Goal: Information Seeking & Learning: Learn about a topic

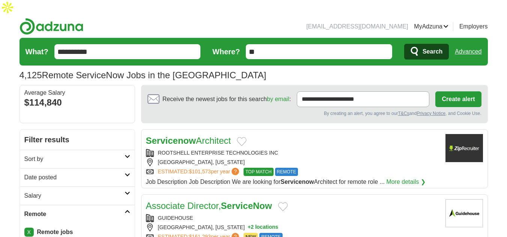
click at [50, 173] on h2 "Date posted" at bounding box center [74, 177] width 100 height 9
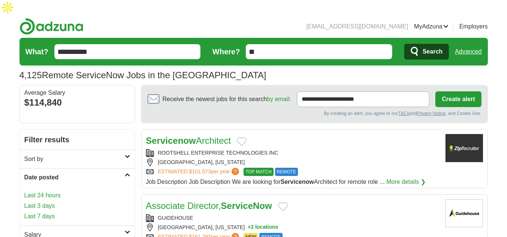
click at [50, 202] on link "Last 3 days" at bounding box center [77, 206] width 106 height 9
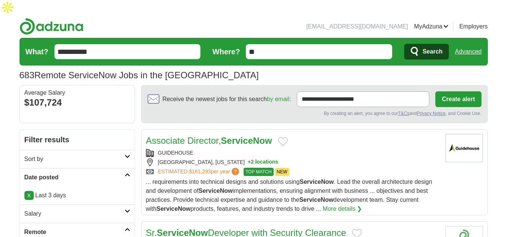
drag, startPoint x: 208, startPoint y: 126, endPoint x: 224, endPoint y: 138, distance: 19.9
click at [224, 149] on div "GUIDEHOUSE" at bounding box center [292, 153] width 293 height 8
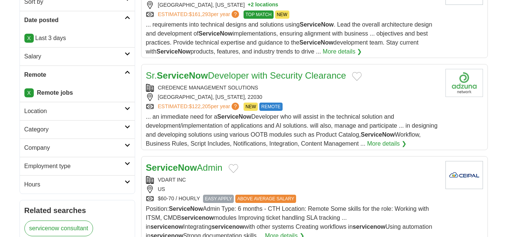
scroll to position [225, 0]
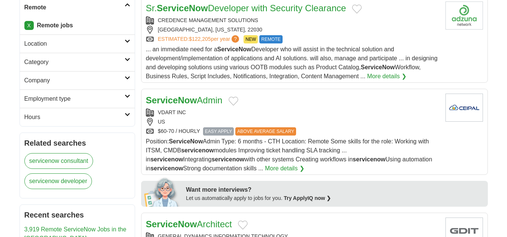
click at [213, 95] on link "ServiceNow Admin" at bounding box center [184, 100] width 77 height 10
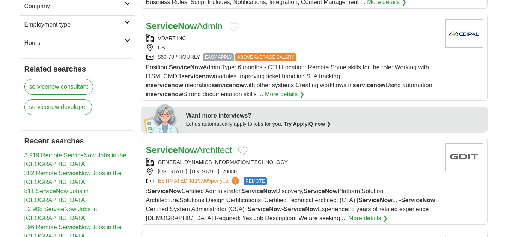
scroll to position [300, 0]
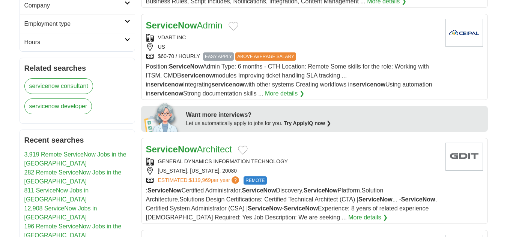
click at [211, 144] on link "ServiceNow Architect" at bounding box center [189, 149] width 86 height 10
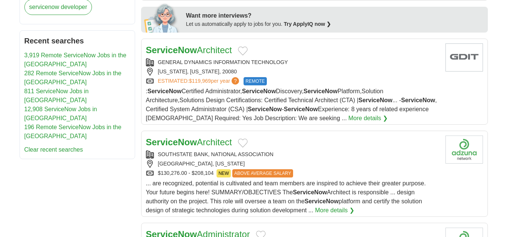
scroll to position [413, 0]
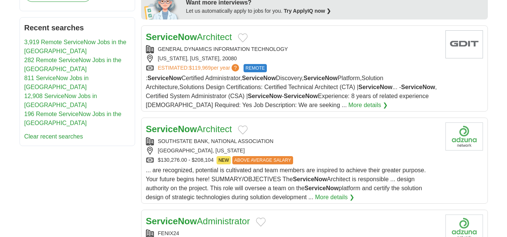
click at [184, 123] on h2 "ServiceNow Architect" at bounding box center [189, 130] width 86 height 14
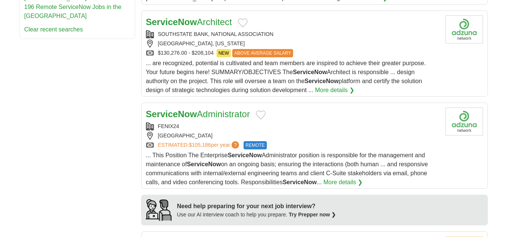
scroll to position [563, 0]
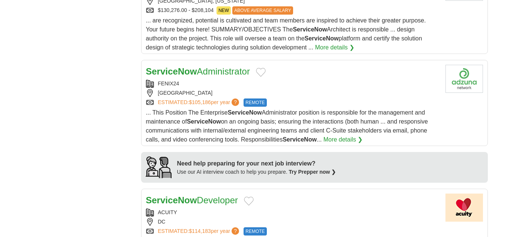
click at [214, 66] on link "ServiceNow Administrator" at bounding box center [198, 71] width 104 height 10
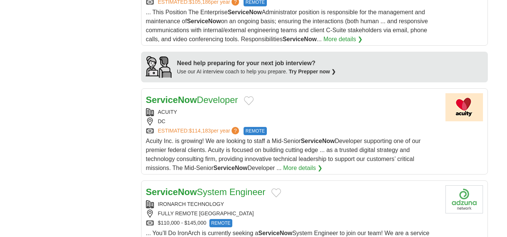
scroll to position [675, 0]
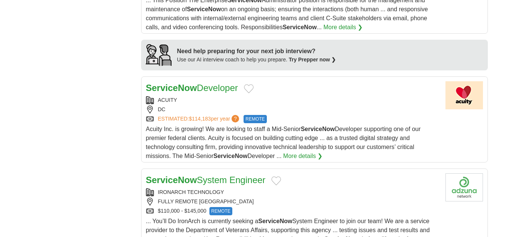
click at [224, 96] on div "ACUITY" at bounding box center [292, 100] width 293 height 8
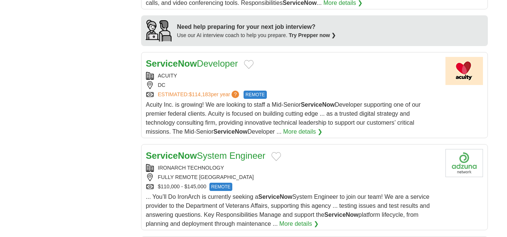
scroll to position [713, 0]
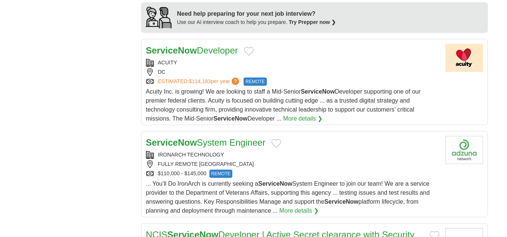
click at [209, 138] on link "ServiceNow System Engineer" at bounding box center [206, 143] width 120 height 10
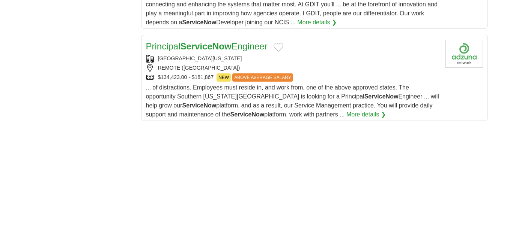
scroll to position [1013, 0]
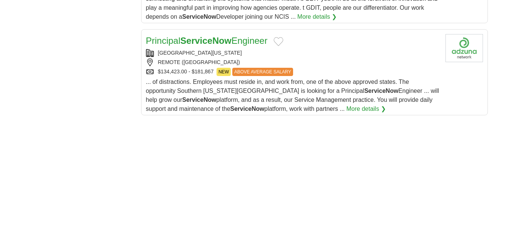
click at [291, 49] on div "[GEOGRAPHIC_DATA][US_STATE]" at bounding box center [292, 53] width 293 height 8
